Goal: Transaction & Acquisition: Purchase product/service

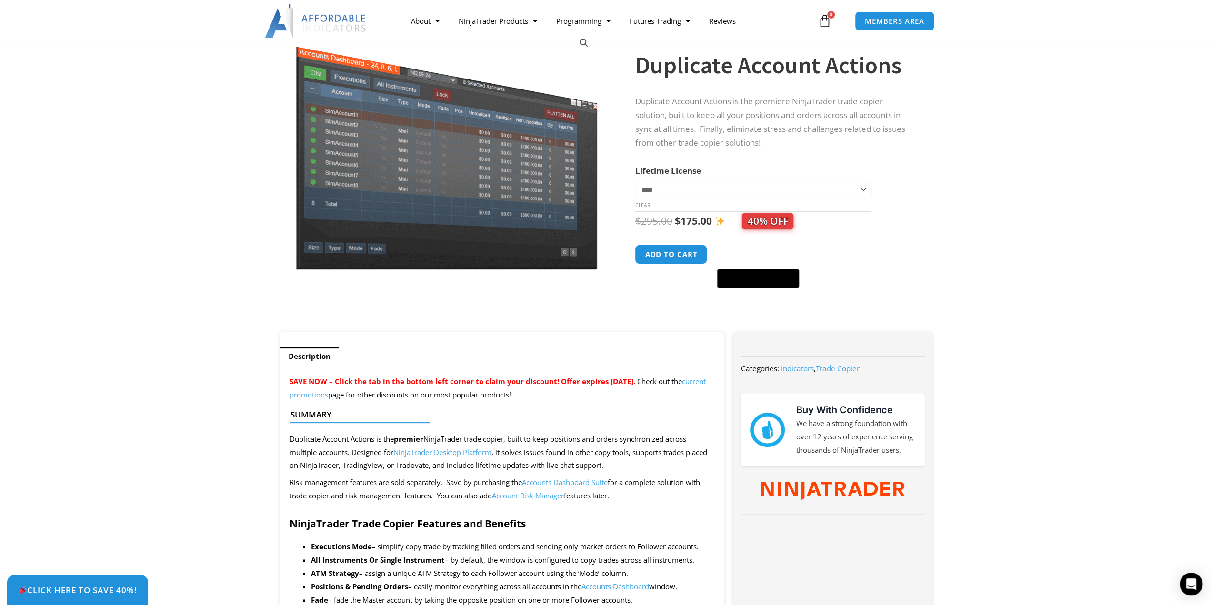
scroll to position [48, 0]
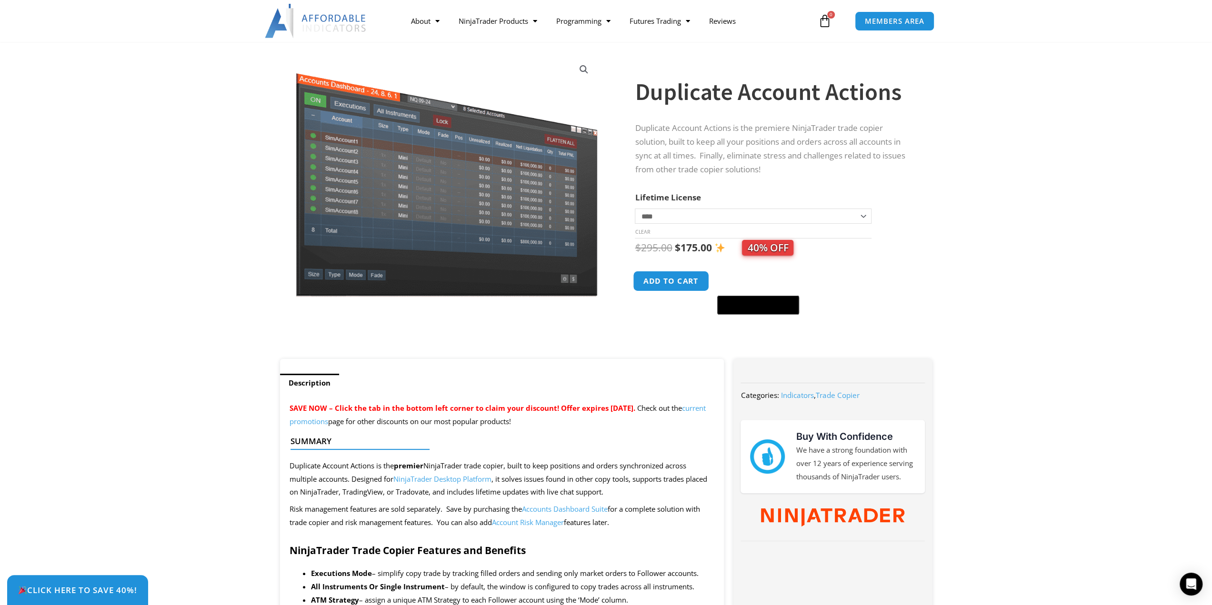
click at [677, 290] on button "Add to cart" at bounding box center [671, 281] width 76 height 20
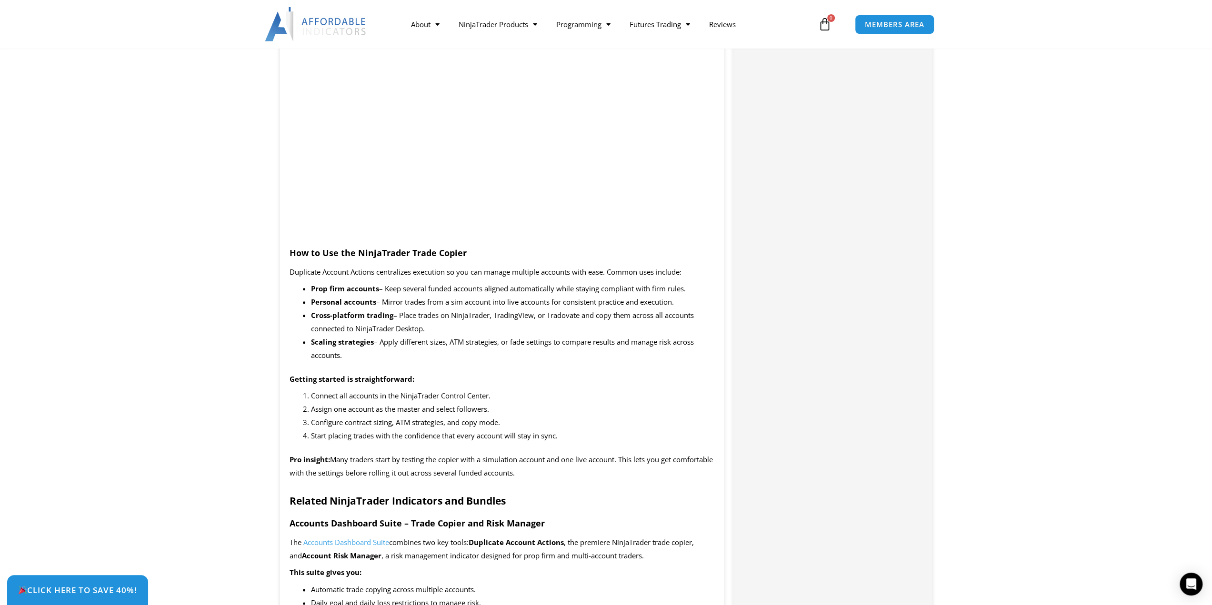
scroll to position [810, 0]
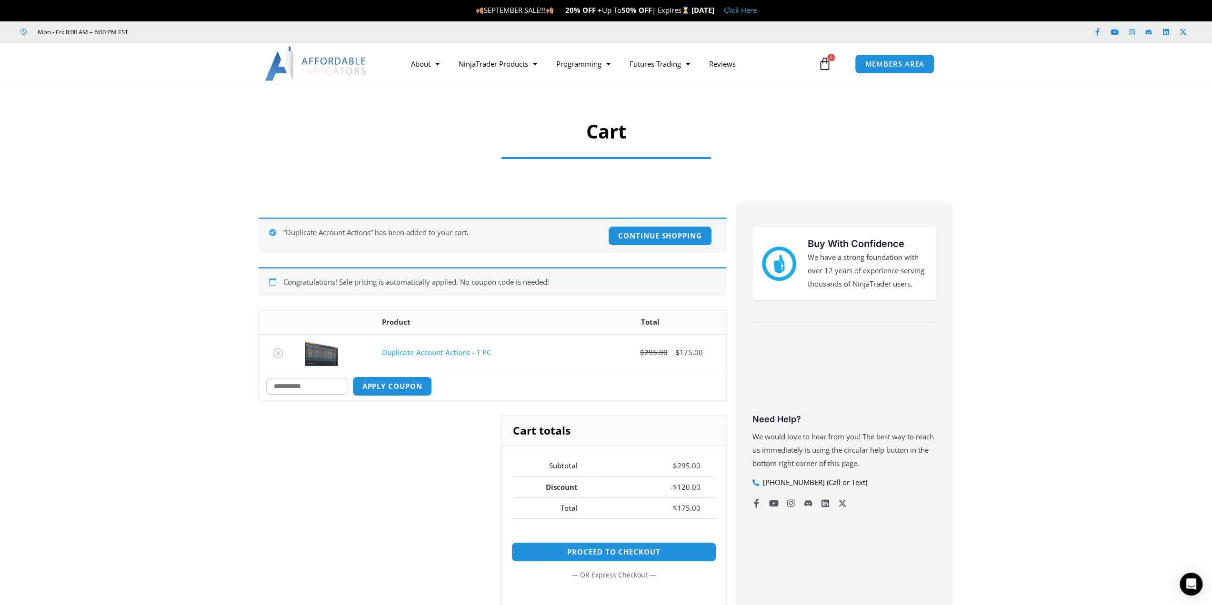
click at [434, 352] on link "Duplicate Account Actions - 1 PC" at bounding box center [436, 353] width 109 height 10
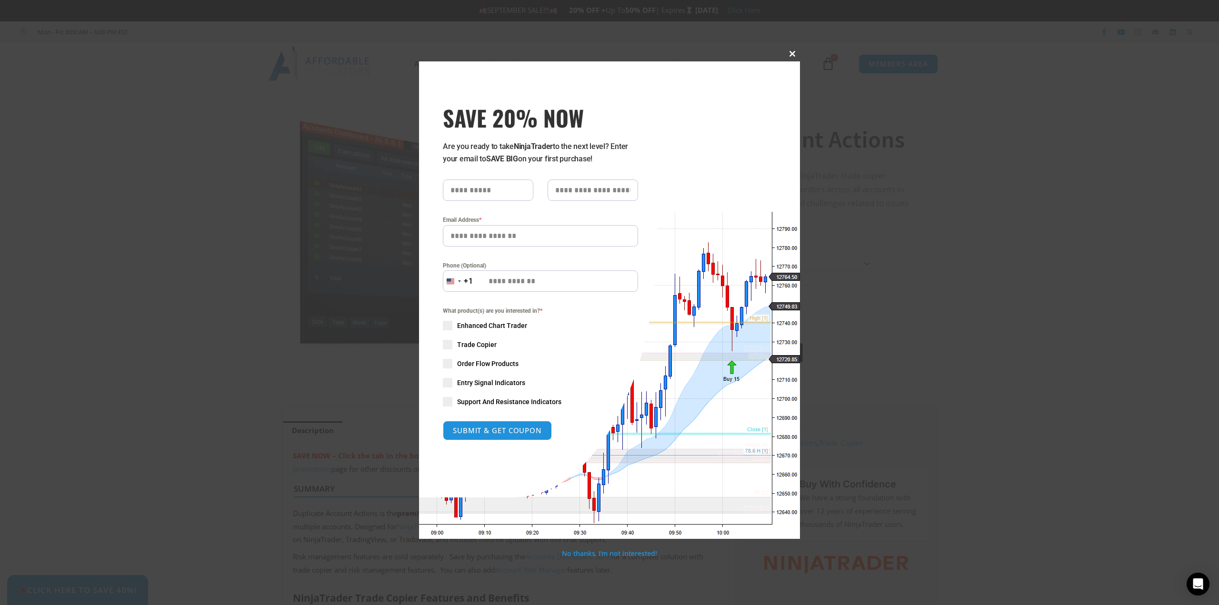
click at [788, 56] on span at bounding box center [792, 54] width 15 height 6
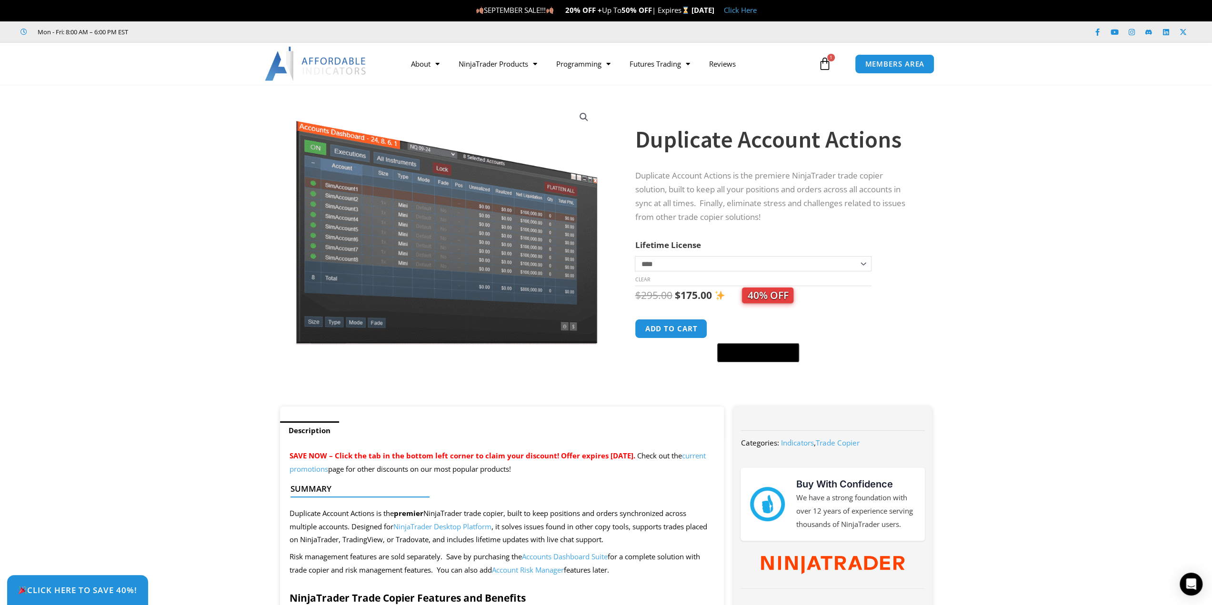
drag, startPoint x: 1030, startPoint y: 208, endPoint x: 1025, endPoint y: 199, distance: 10.7
click at [1030, 209] on section "**********" at bounding box center [606, 250] width 1212 height 312
